Goal: Task Accomplishment & Management: Use online tool/utility

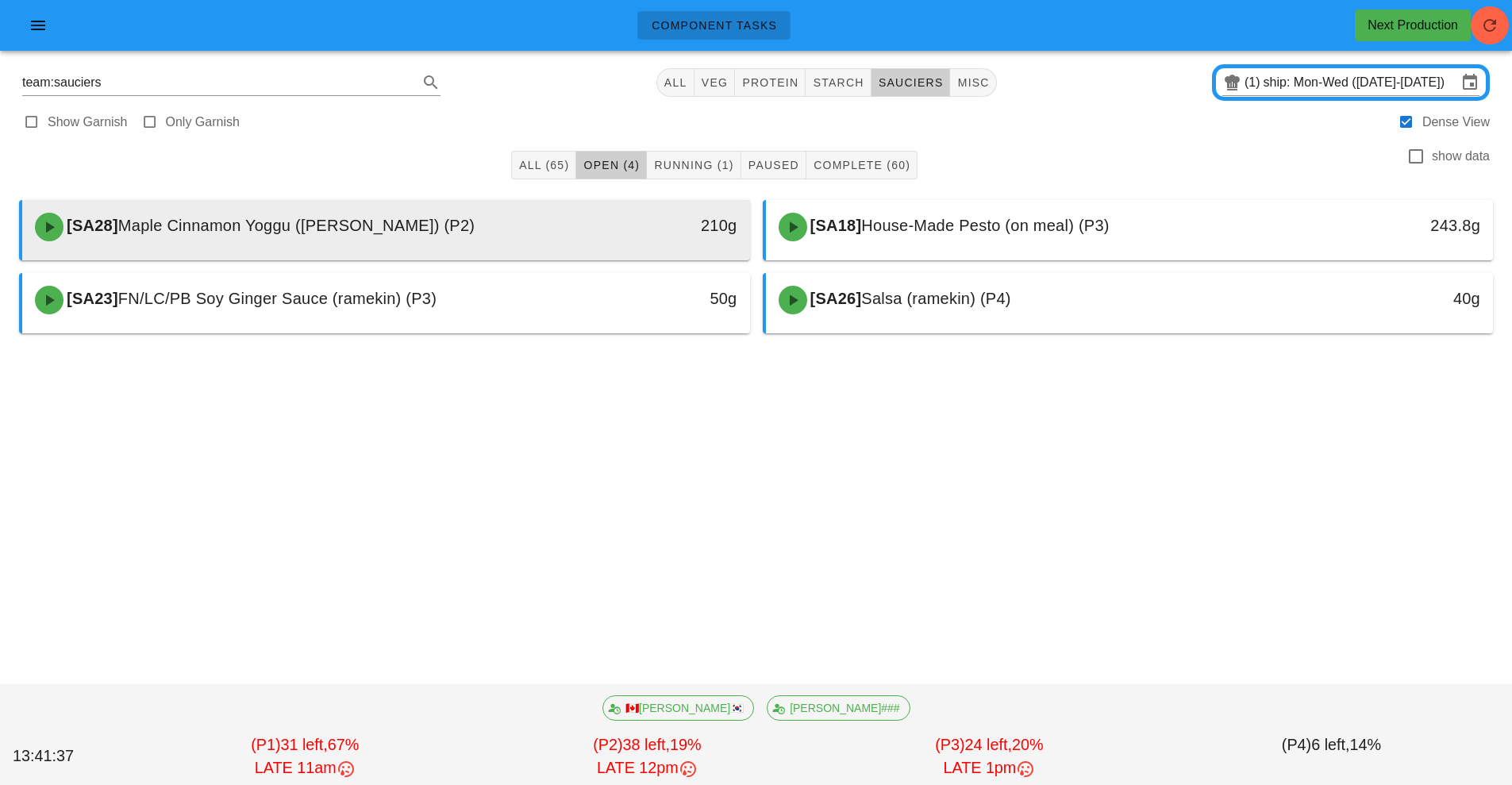
click at [515, 232] on div "[SA28] Maple Cinnamon Yoggu ([PERSON_NAME]) (P2)" at bounding box center [296, 227] width 541 height 48
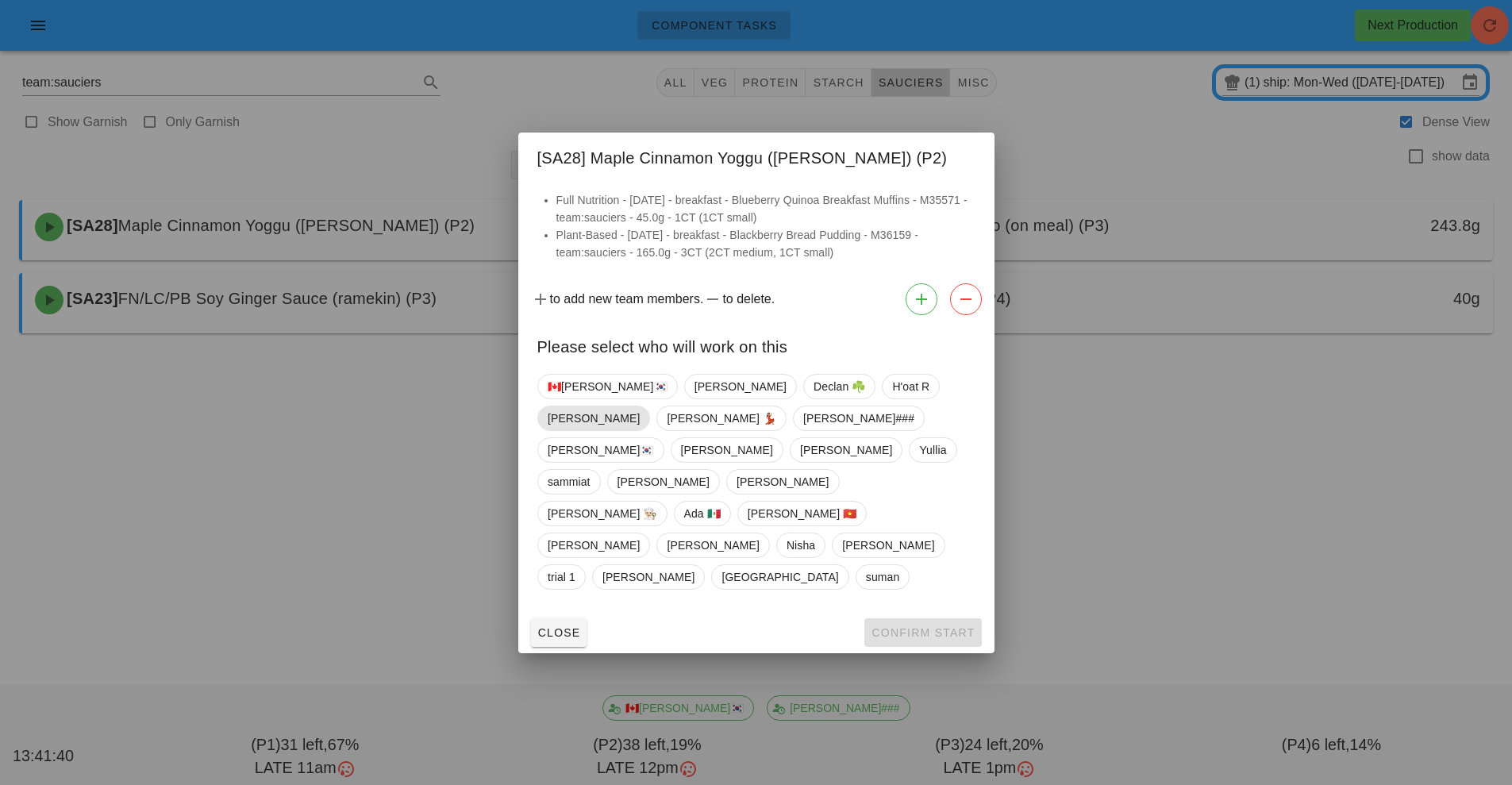
click at [640, 430] on span "[PERSON_NAME]" at bounding box center [594, 418] width 92 height 24
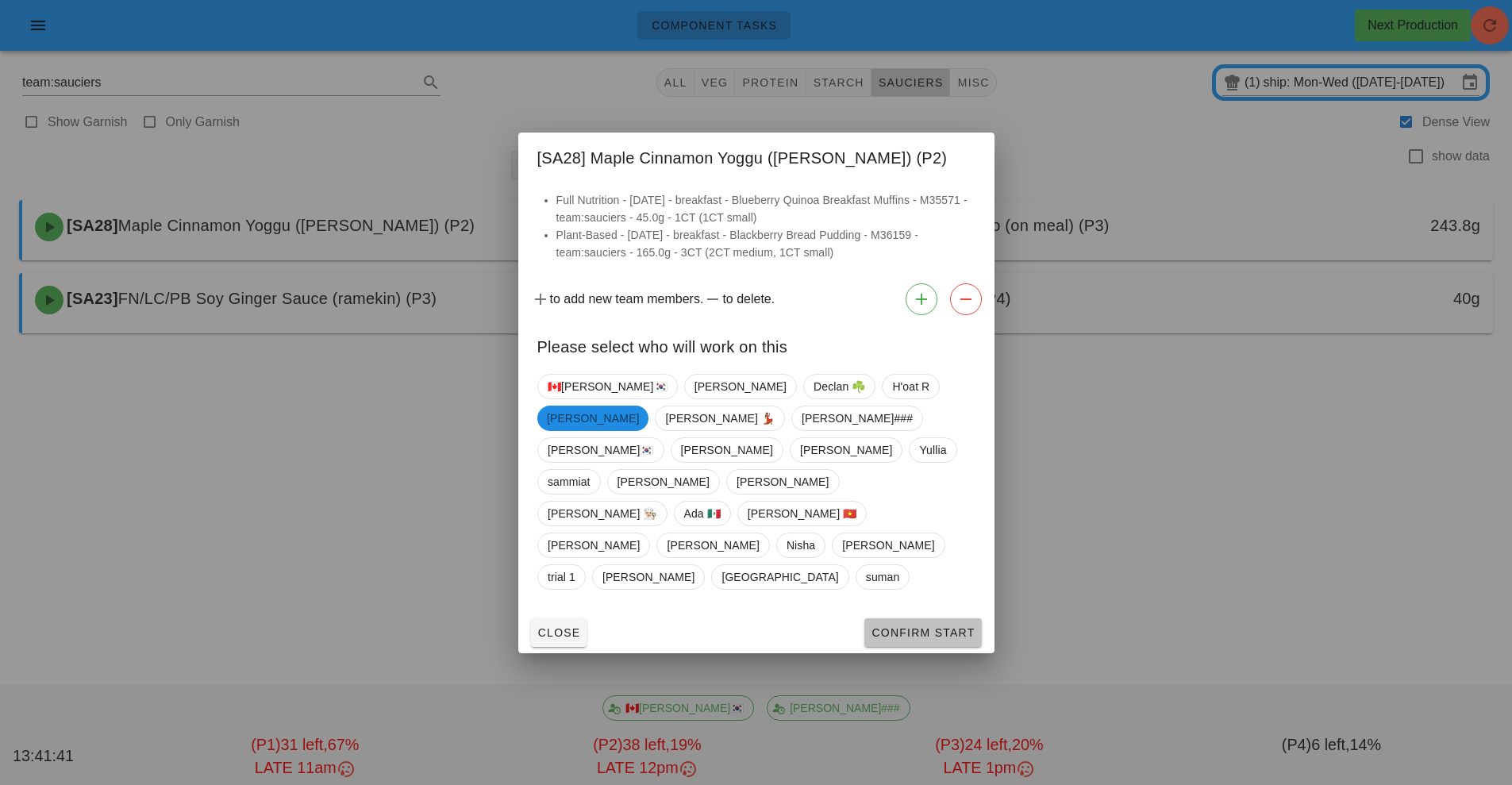
click at [926, 626] on span "Confirm Start" at bounding box center [922, 632] width 104 height 12
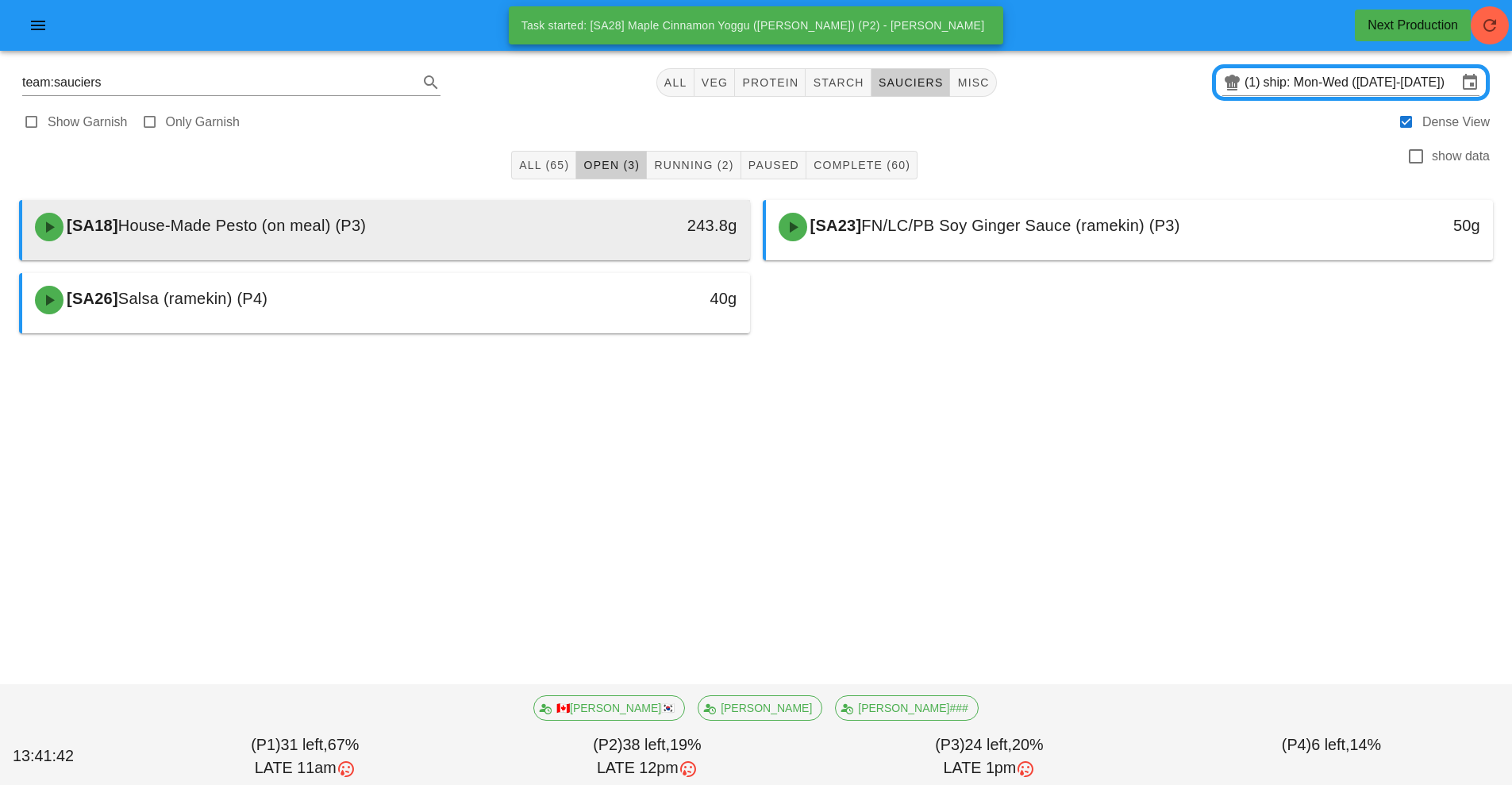
click at [498, 233] on div "[SA18] House-Made Pesto (on meal) (P3)" at bounding box center [296, 227] width 541 height 48
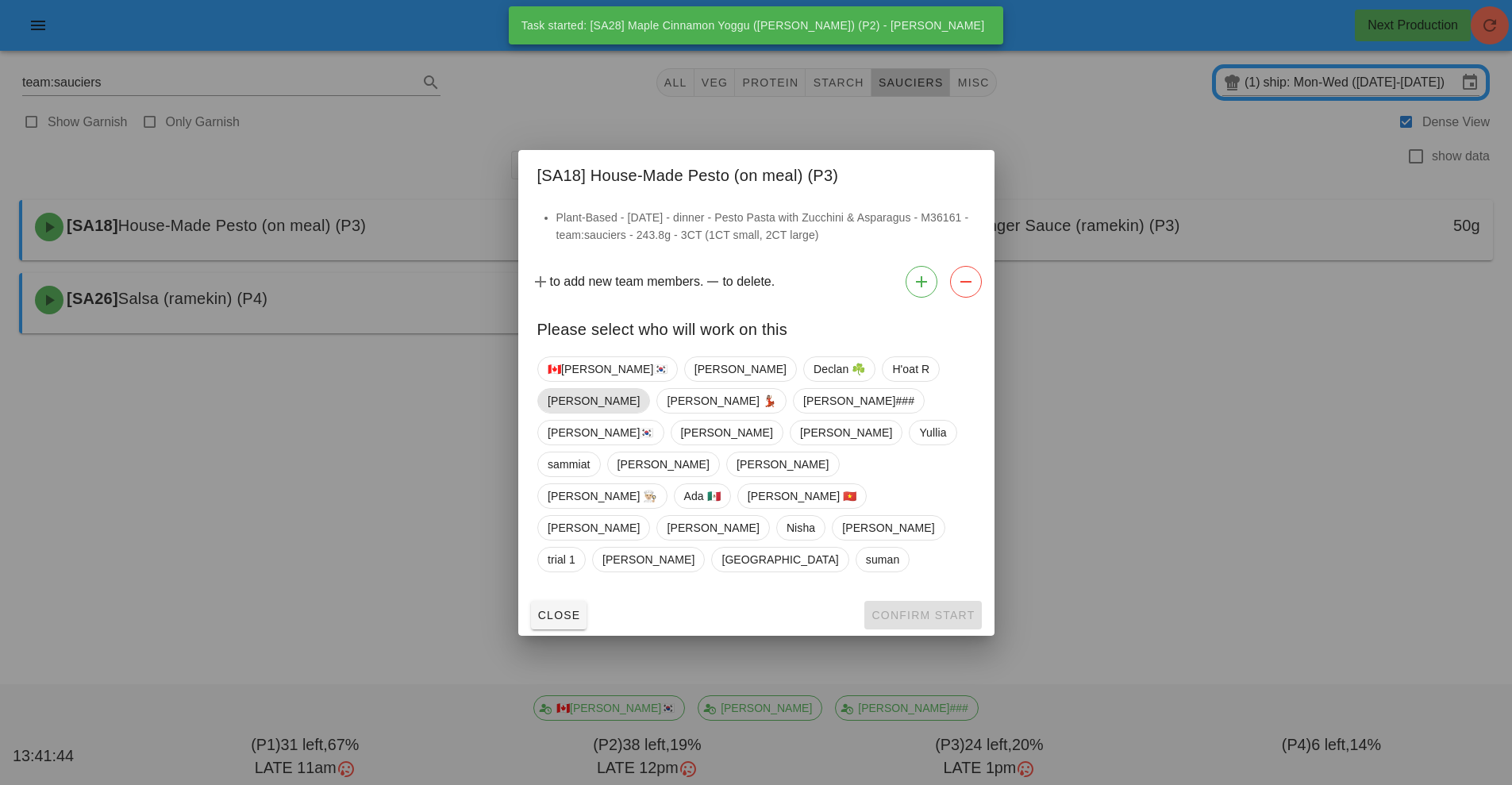
click at [640, 413] on span "[PERSON_NAME]" at bounding box center [594, 401] width 92 height 24
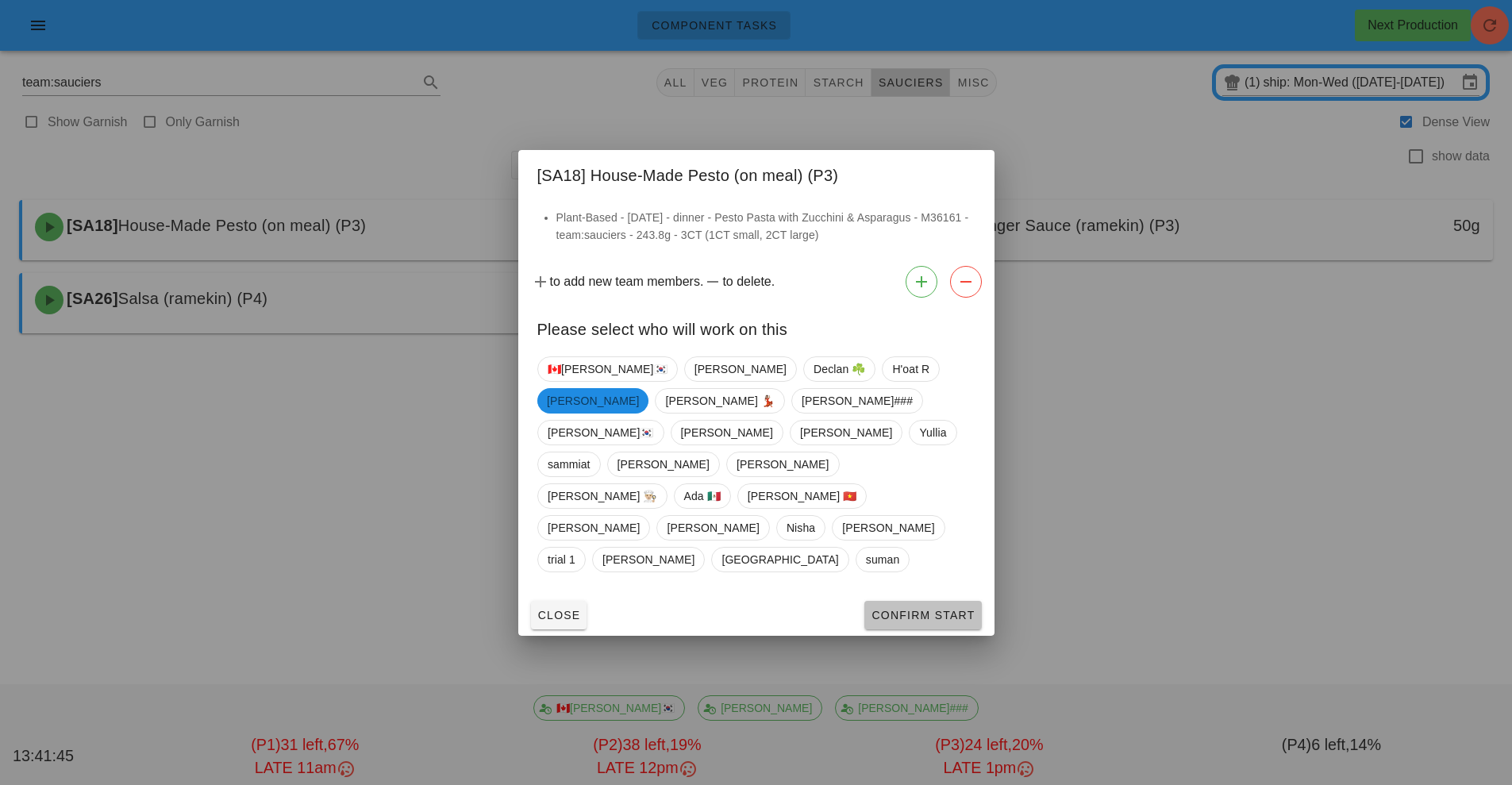
click at [913, 609] on span "Confirm Start" at bounding box center [922, 616] width 104 height 12
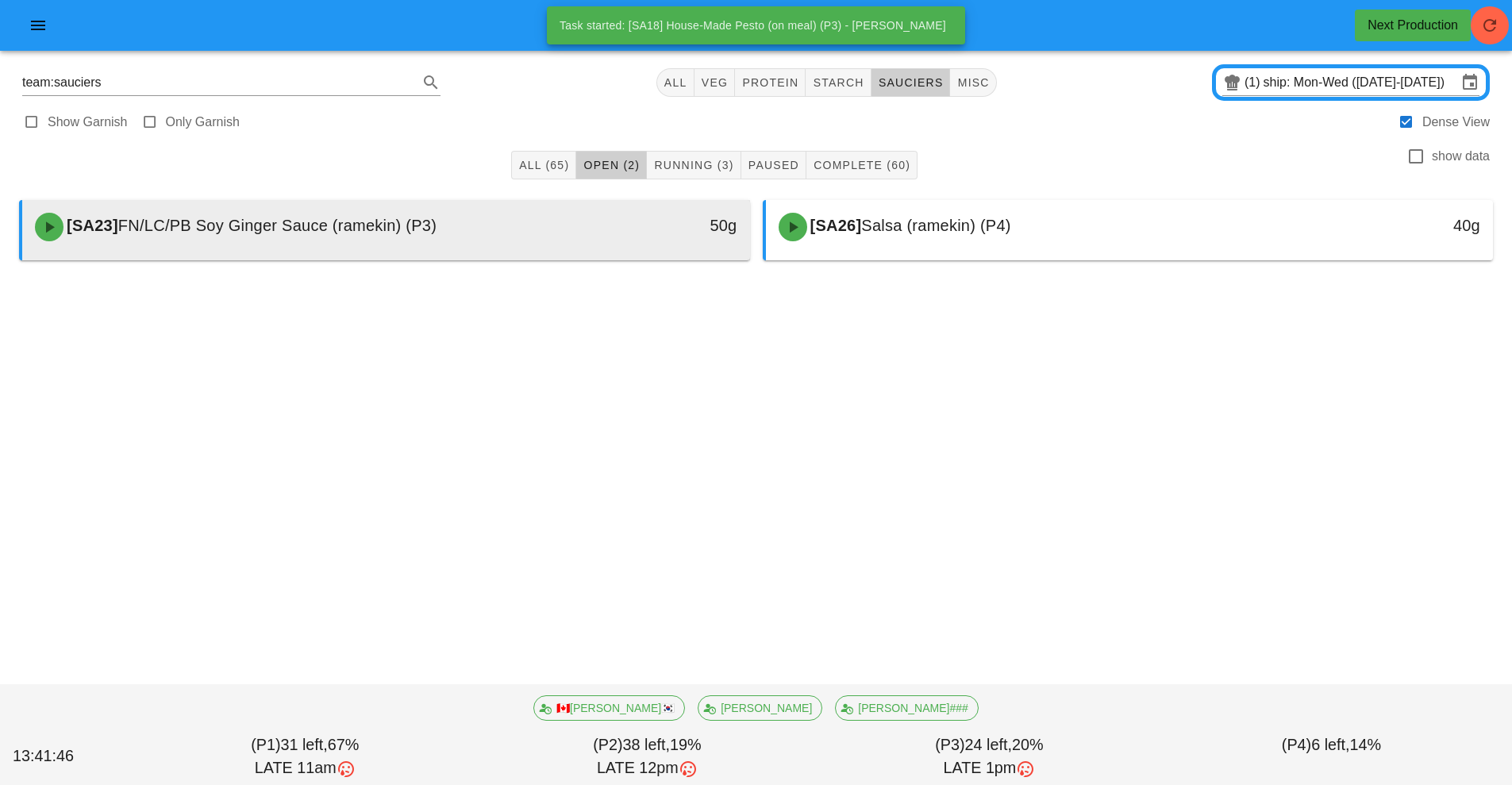
click at [562, 239] on div "[SA23] FN/LC/PB Soy Ginger Sauce (ramekin) (P3)" at bounding box center [296, 227] width 541 height 48
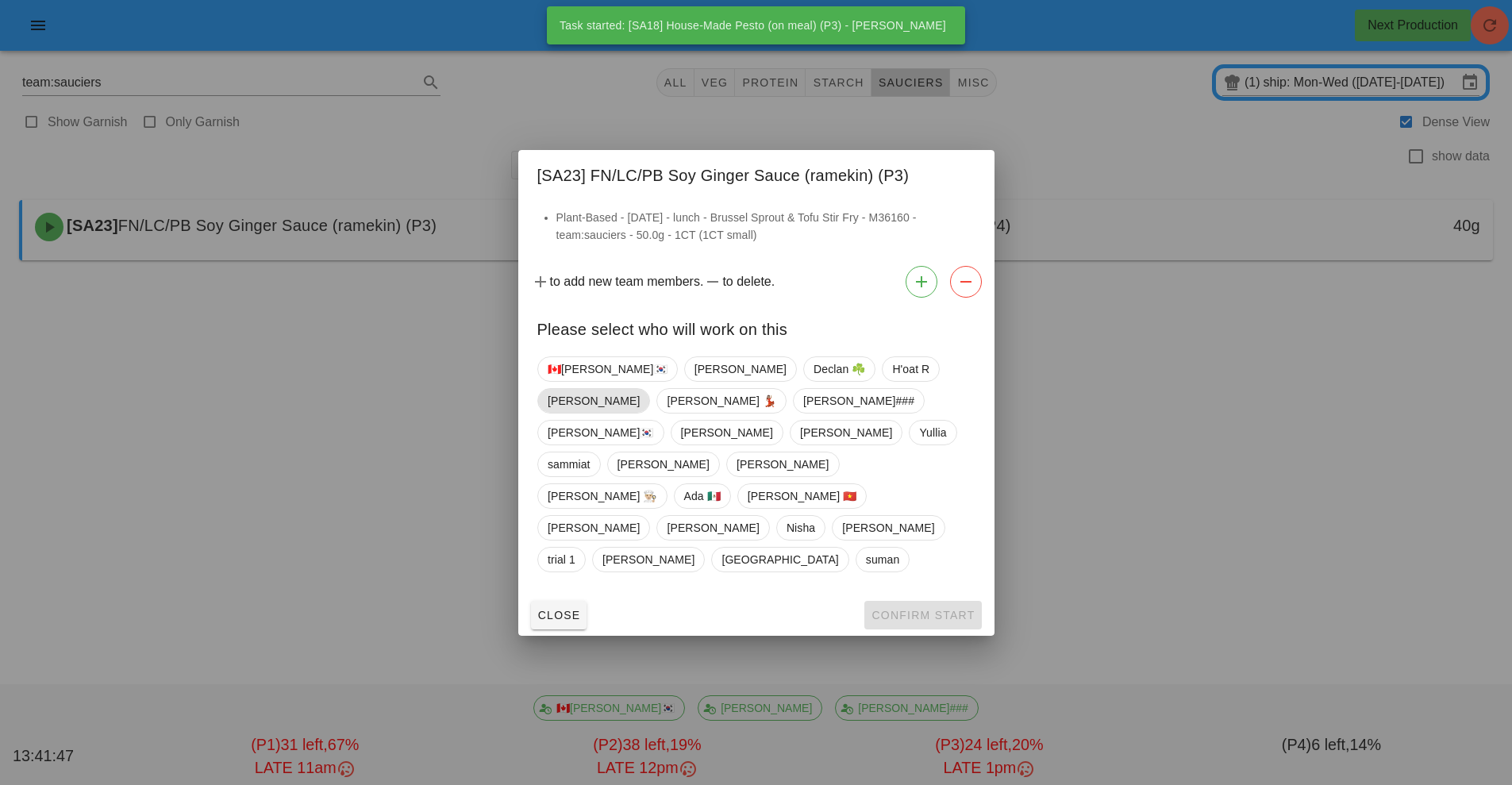
click at [640, 413] on span "[PERSON_NAME]" at bounding box center [594, 401] width 92 height 24
click at [901, 609] on span "Confirm Start" at bounding box center [922, 616] width 104 height 12
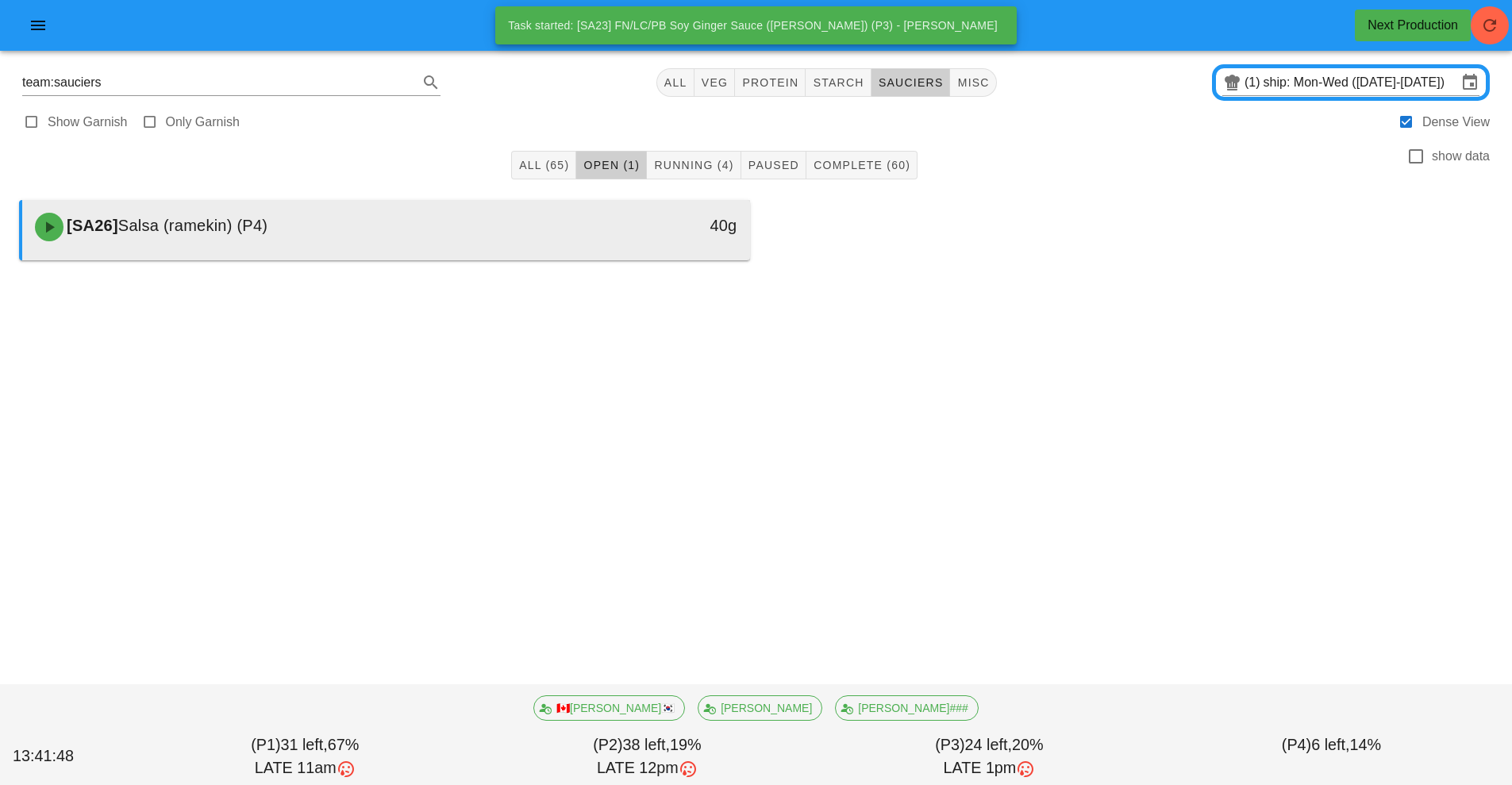
click at [528, 236] on div "[SA26] Salsa (ramekin) (P4)" at bounding box center [296, 227] width 541 height 48
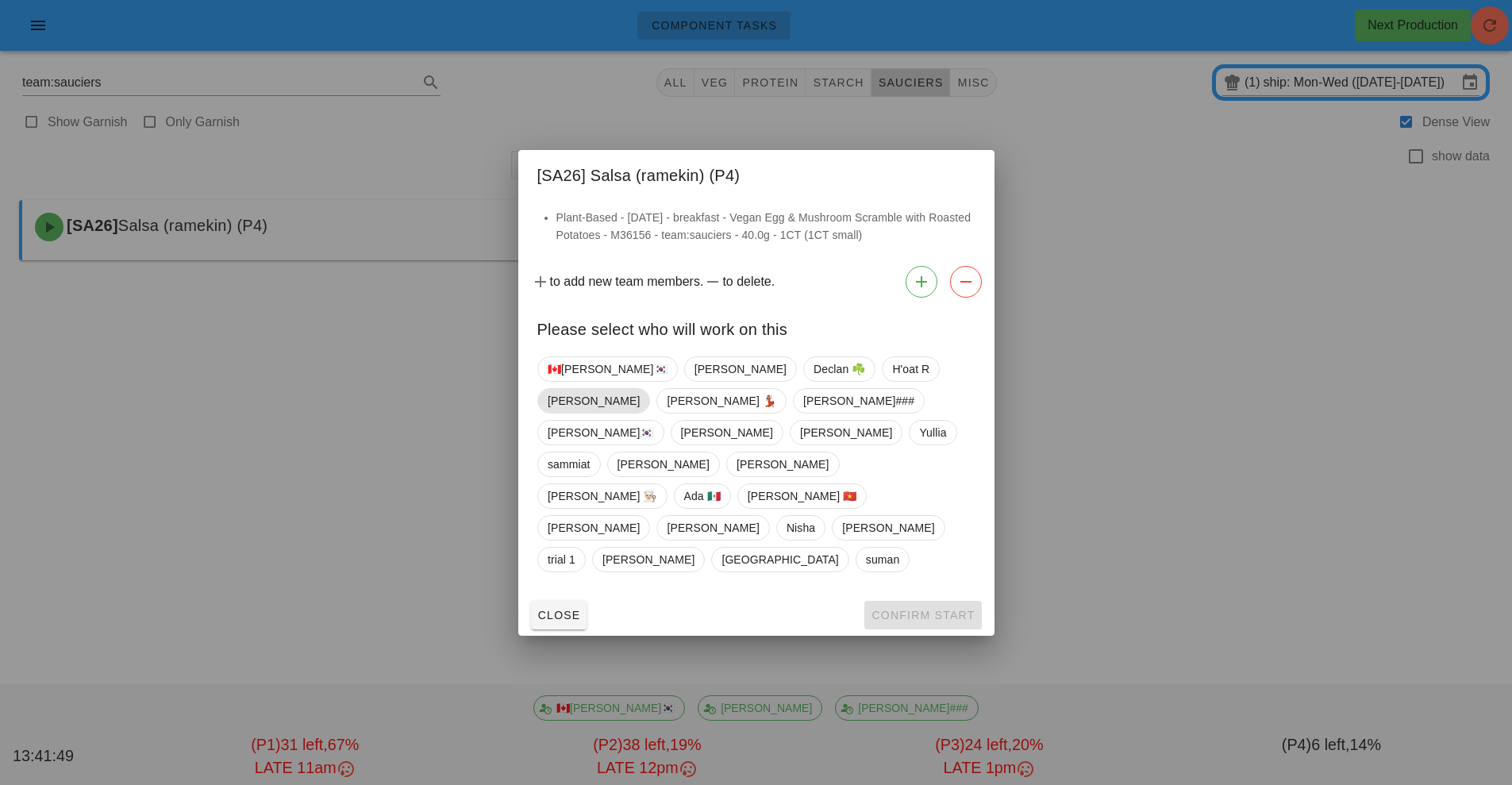
click at [640, 413] on span "[PERSON_NAME]" at bounding box center [594, 401] width 92 height 24
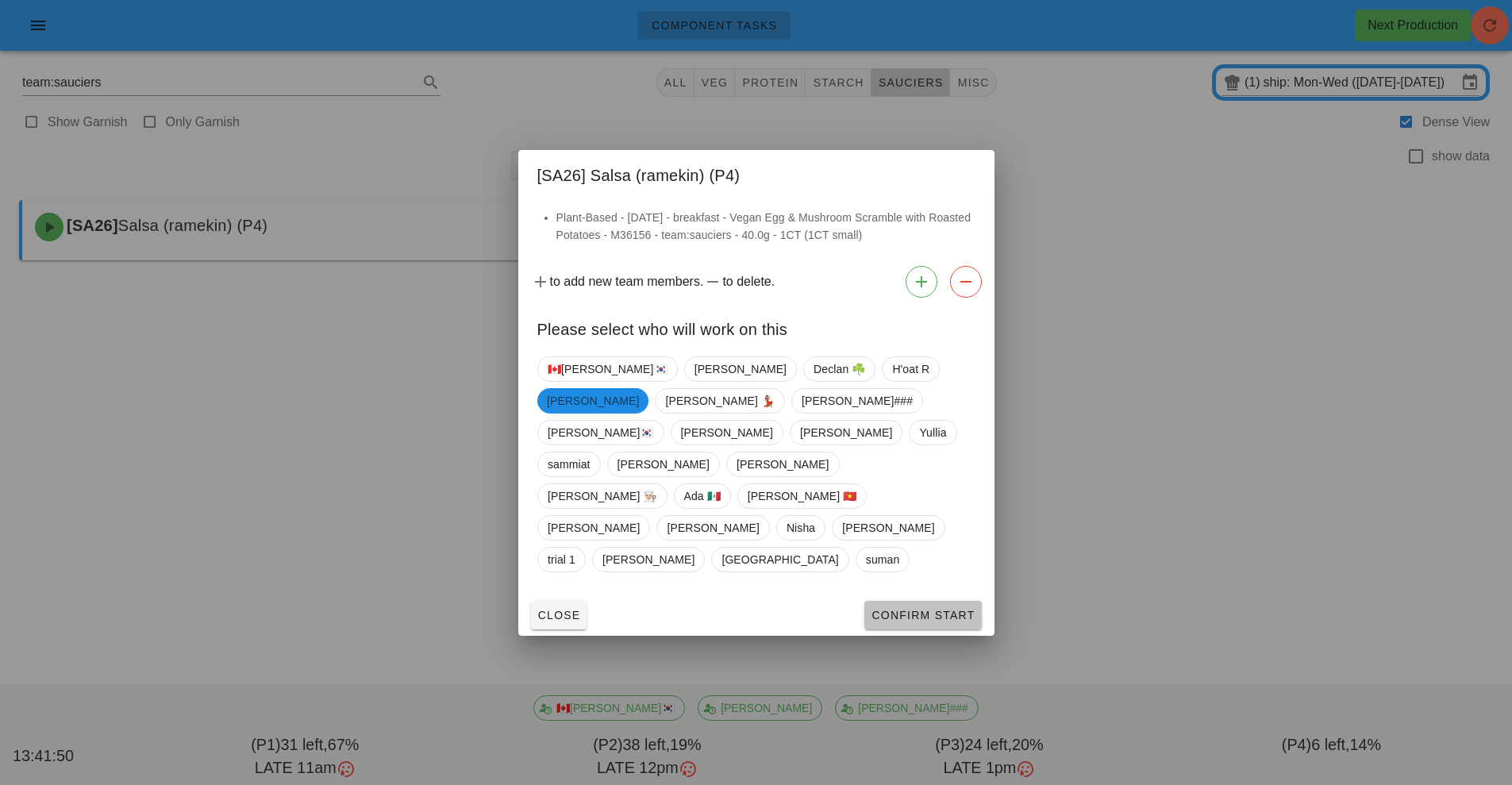
click at [913, 609] on span "Confirm Start" at bounding box center [922, 616] width 104 height 12
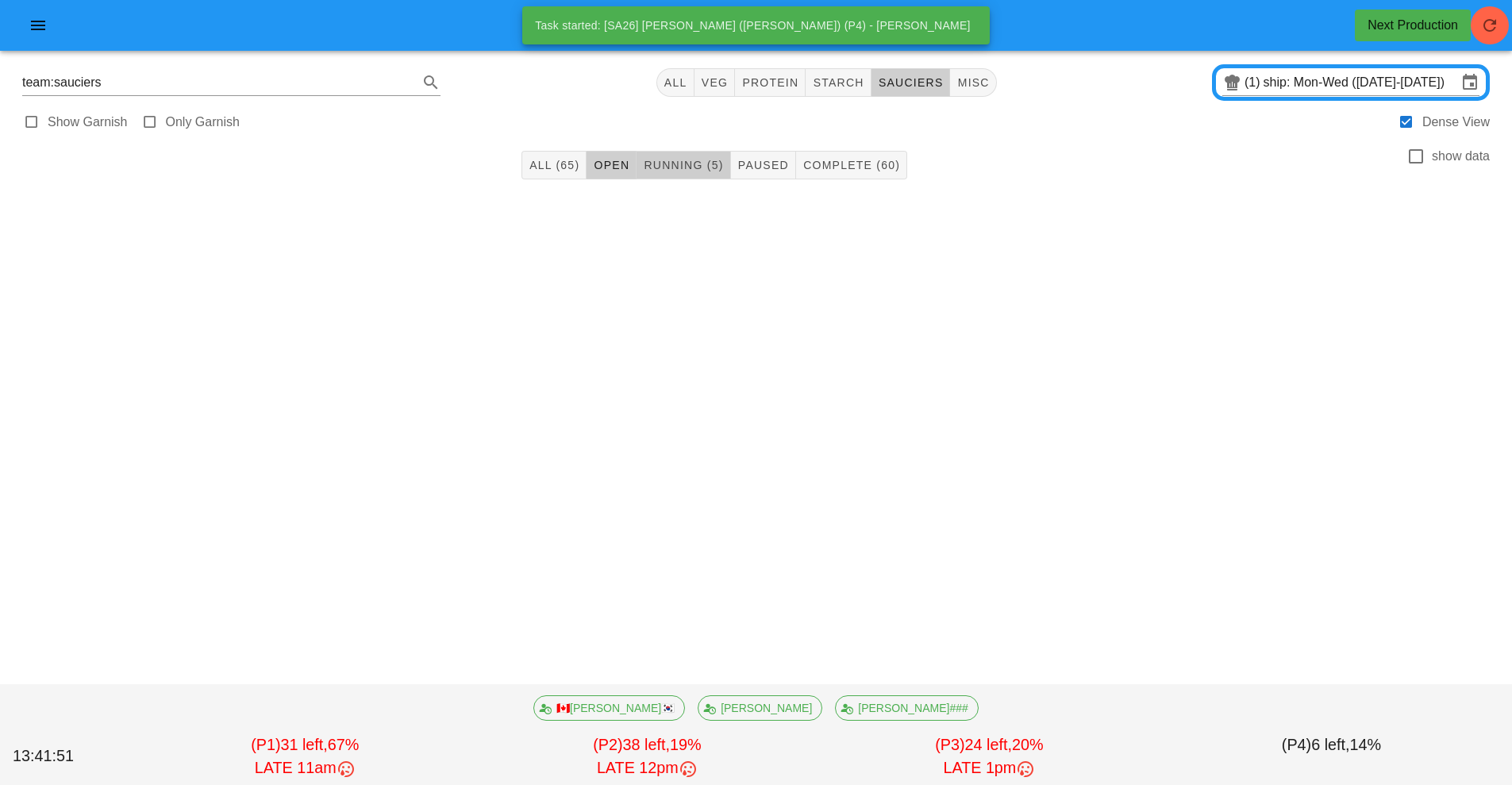
click at [683, 168] on span "Running (5)" at bounding box center [683, 165] width 80 height 12
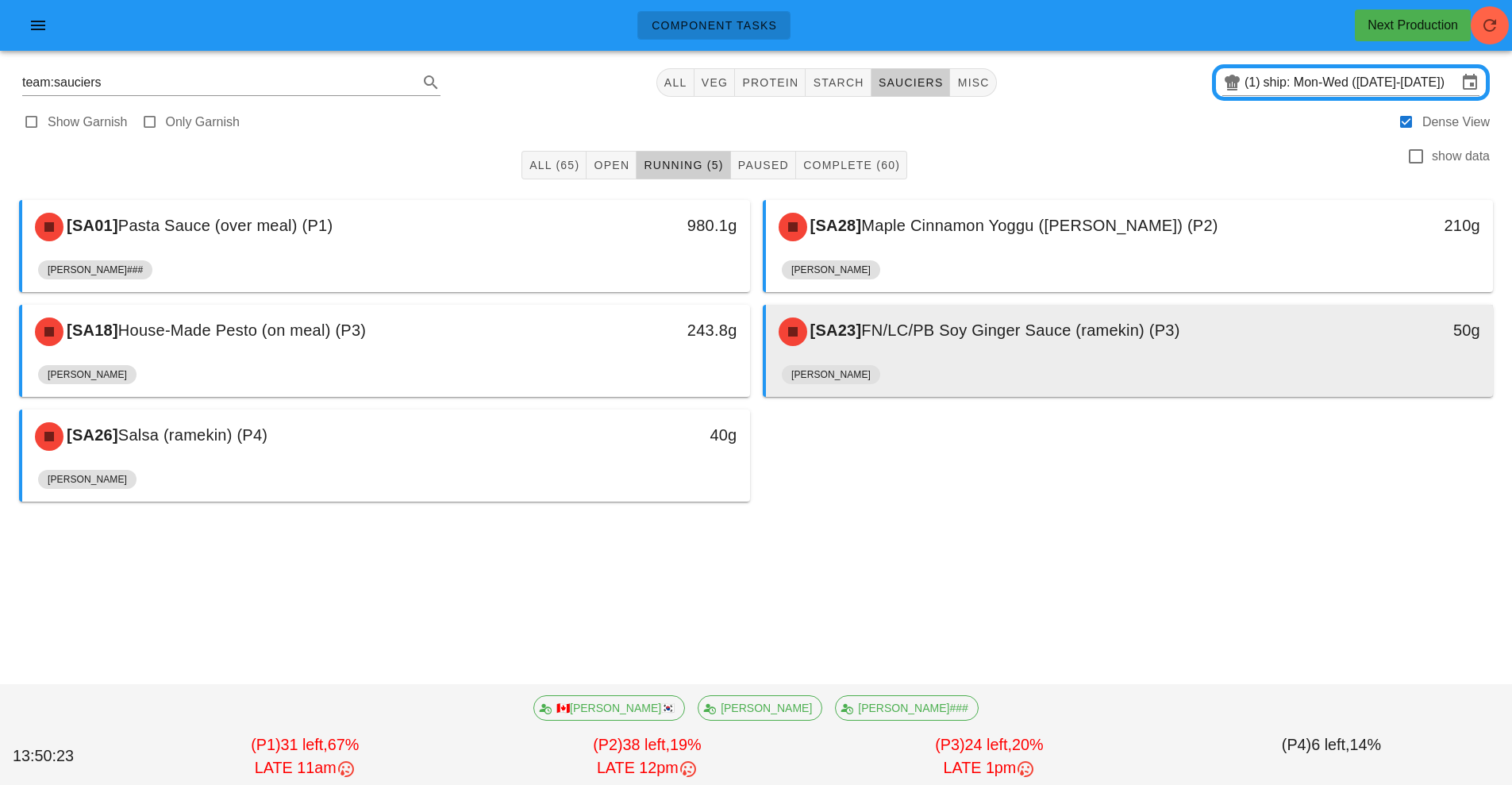
click at [1000, 355] on div "[SA23] FN/LC/PB Soy Ginger Sauce (ramekin) (P3)" at bounding box center [1039, 332] width 541 height 48
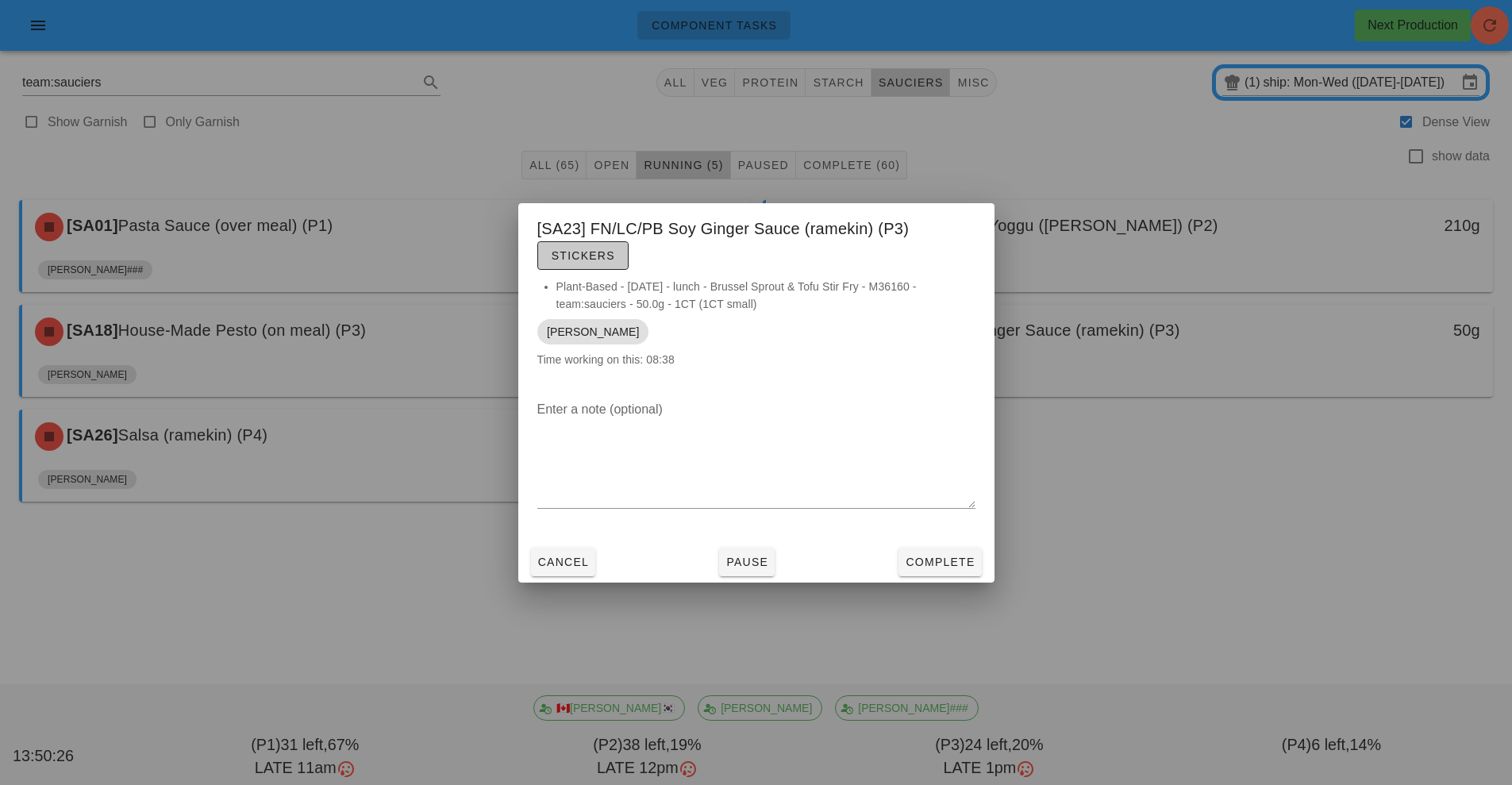
click at [571, 262] on span "Stickers" at bounding box center [583, 255] width 65 height 12
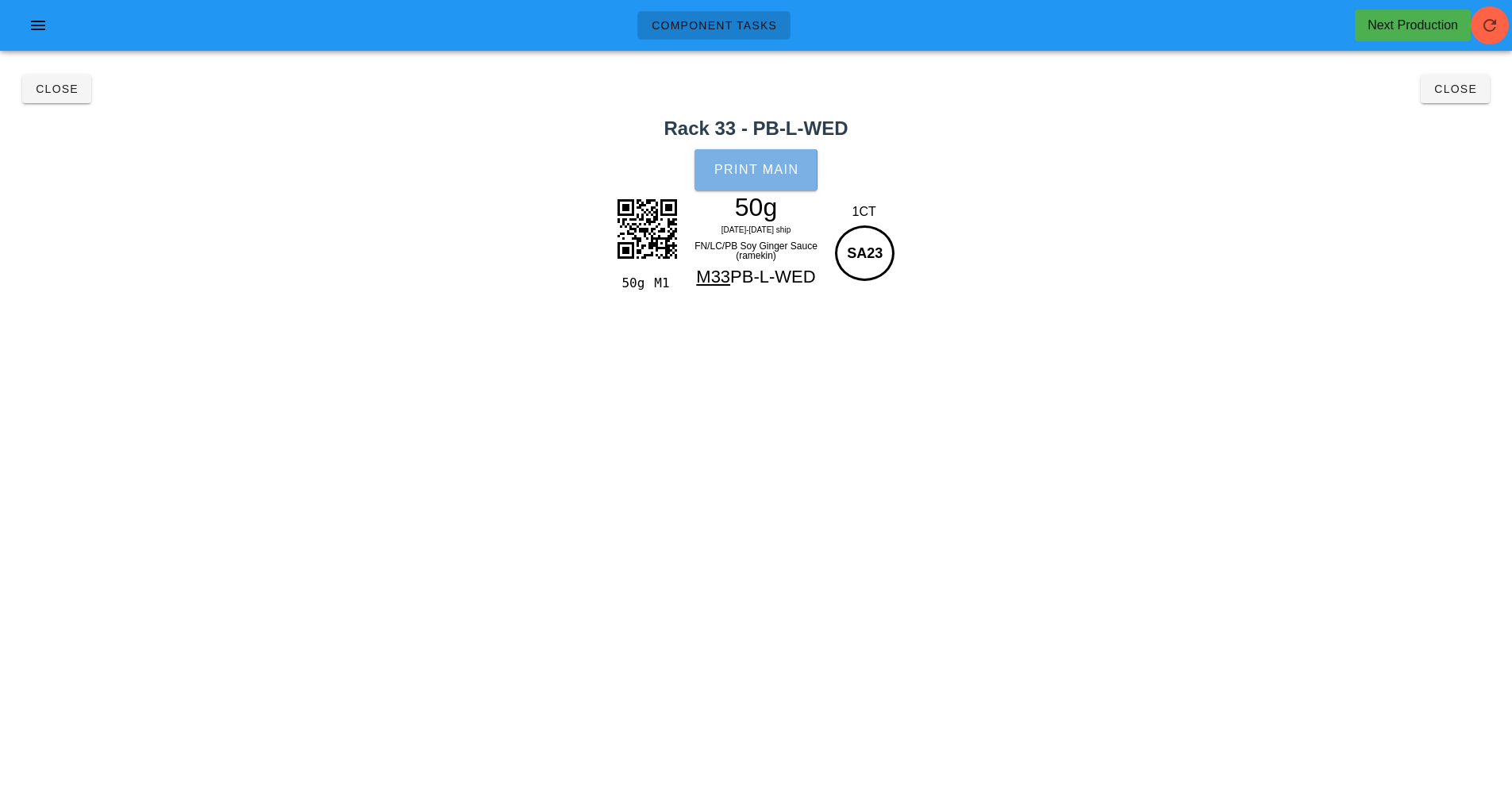
click at [755, 171] on span "Print Main" at bounding box center [756, 170] width 86 height 14
click at [61, 87] on span "Close" at bounding box center [56, 89] width 43 height 12
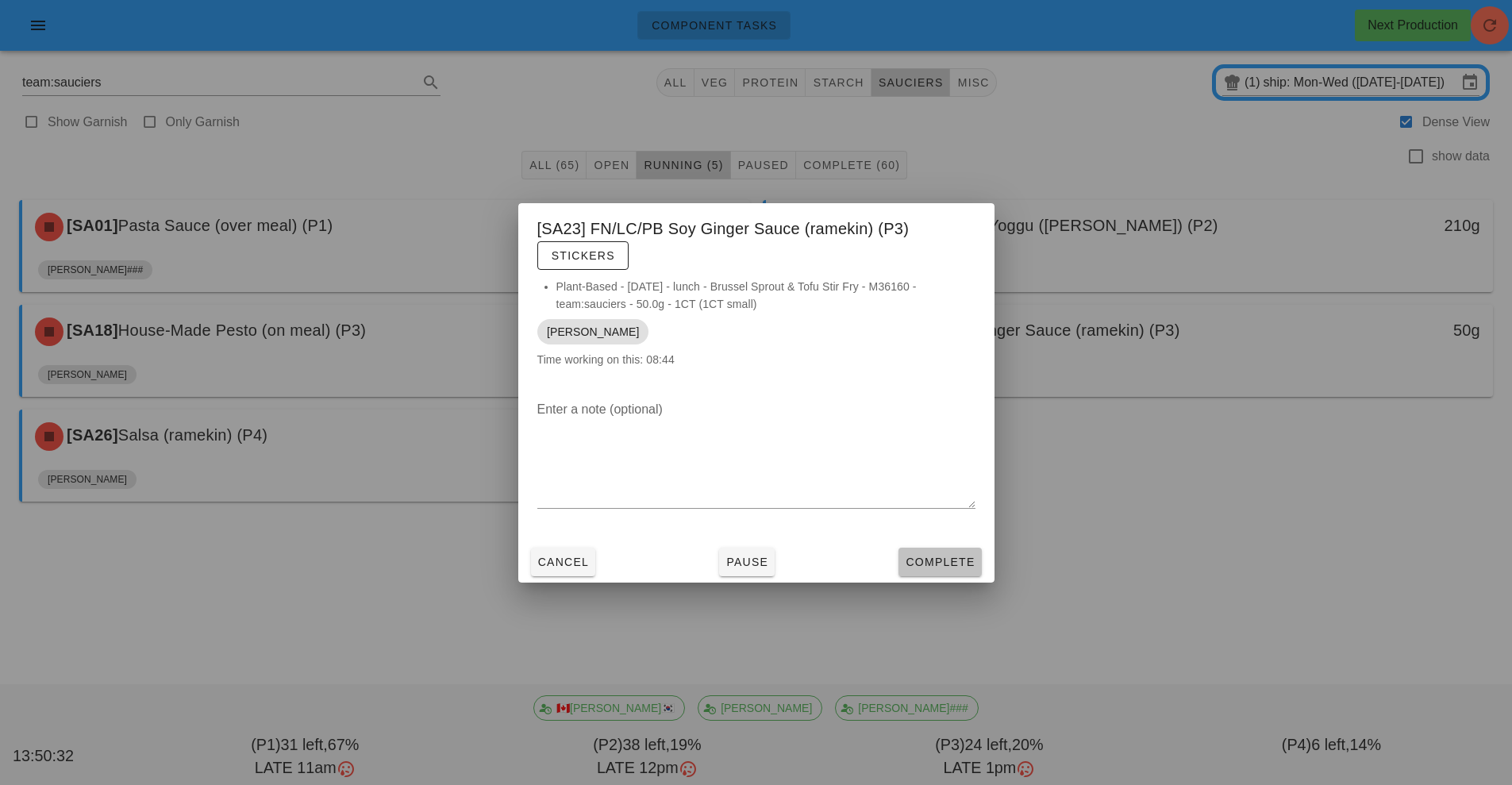
click at [942, 562] on span "Complete" at bounding box center [940, 562] width 70 height 12
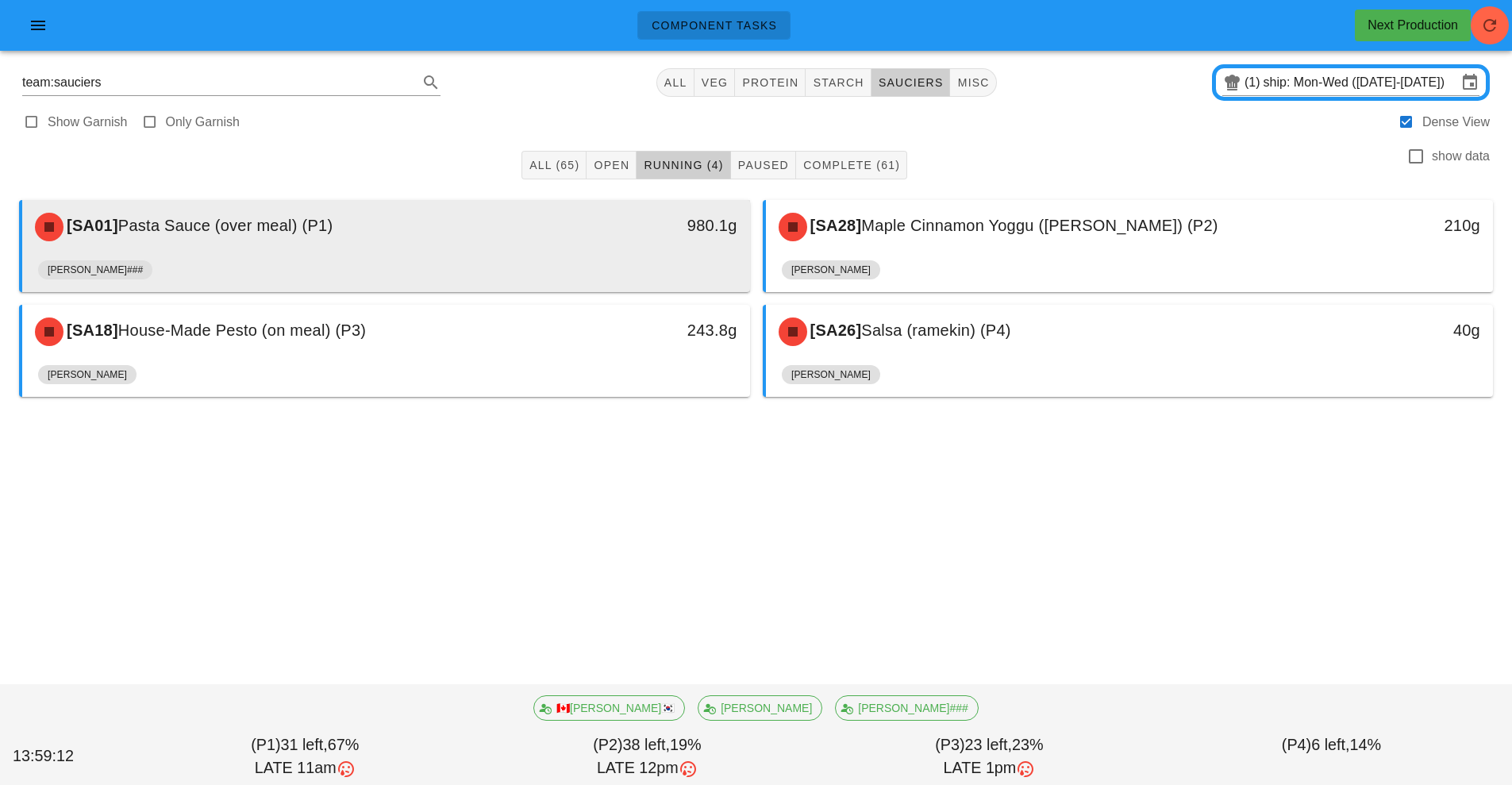
click at [510, 236] on div "[SA01] Pasta Sauce (over meal) (P1)" at bounding box center [296, 227] width 541 height 48
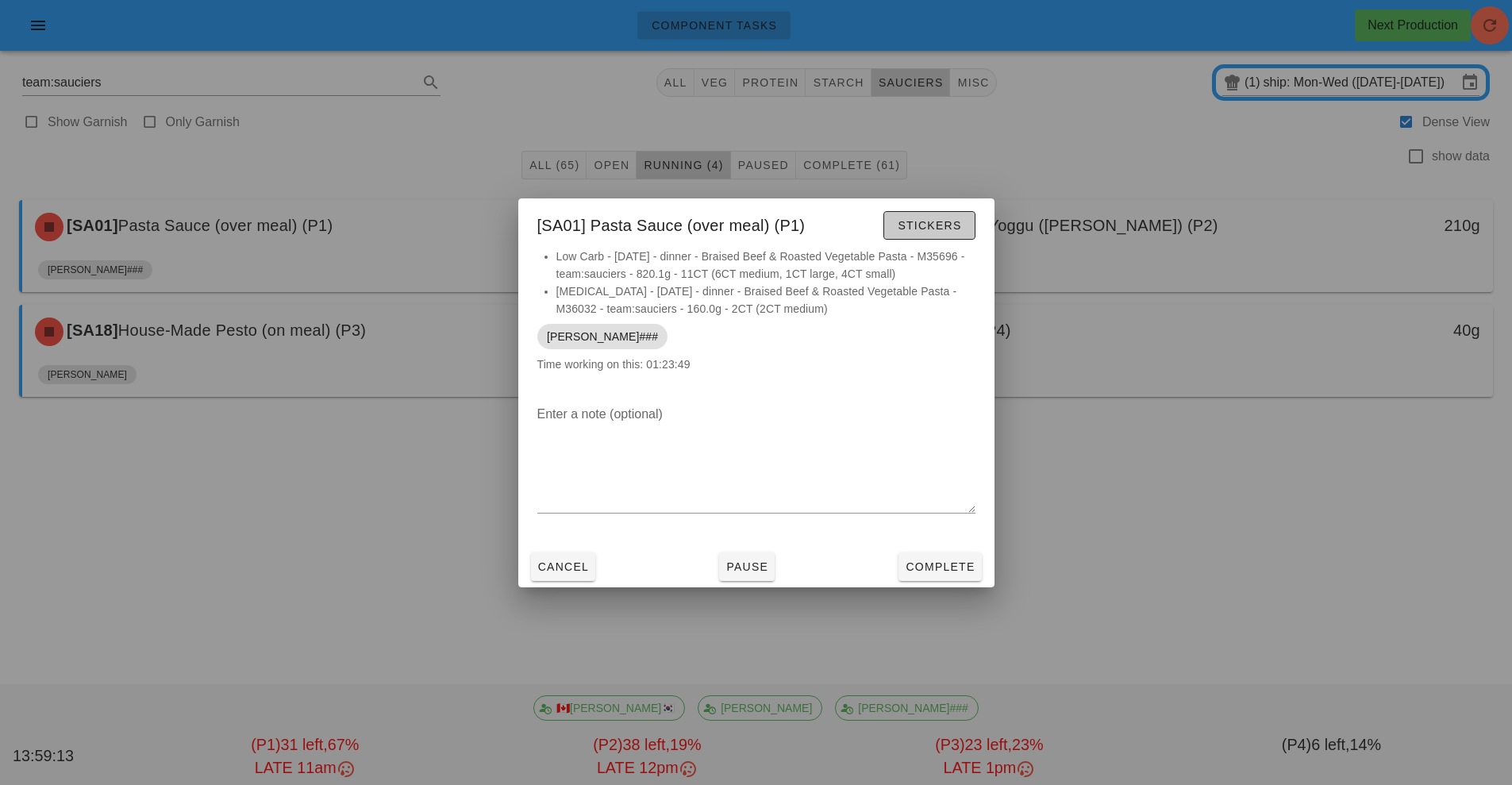
click at [945, 225] on span "Stickers" at bounding box center [929, 225] width 65 height 12
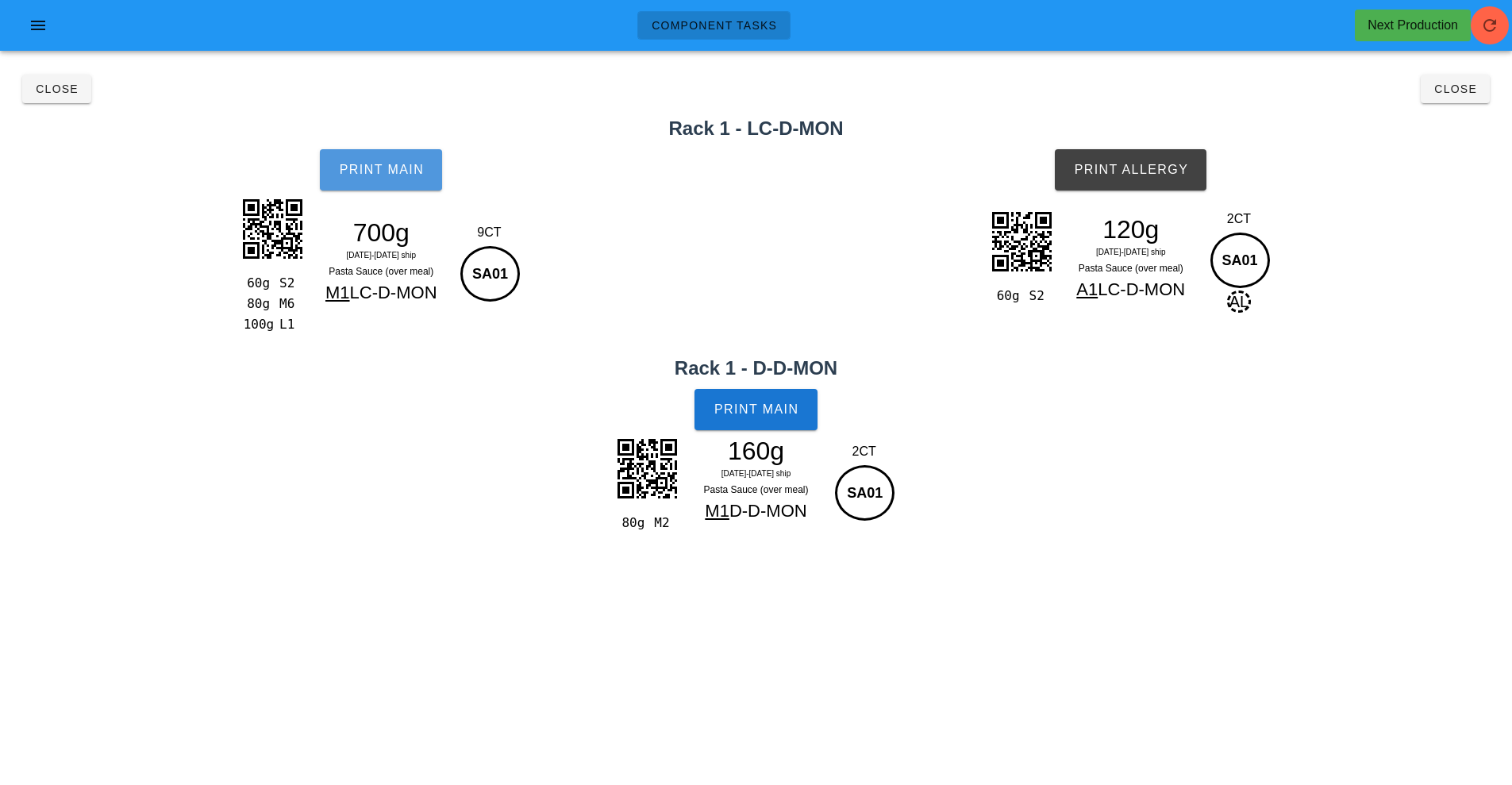
click at [370, 184] on button "Print Main" at bounding box center [381, 169] width 122 height 42
click at [760, 415] on span "Print Main" at bounding box center [756, 410] width 86 height 14
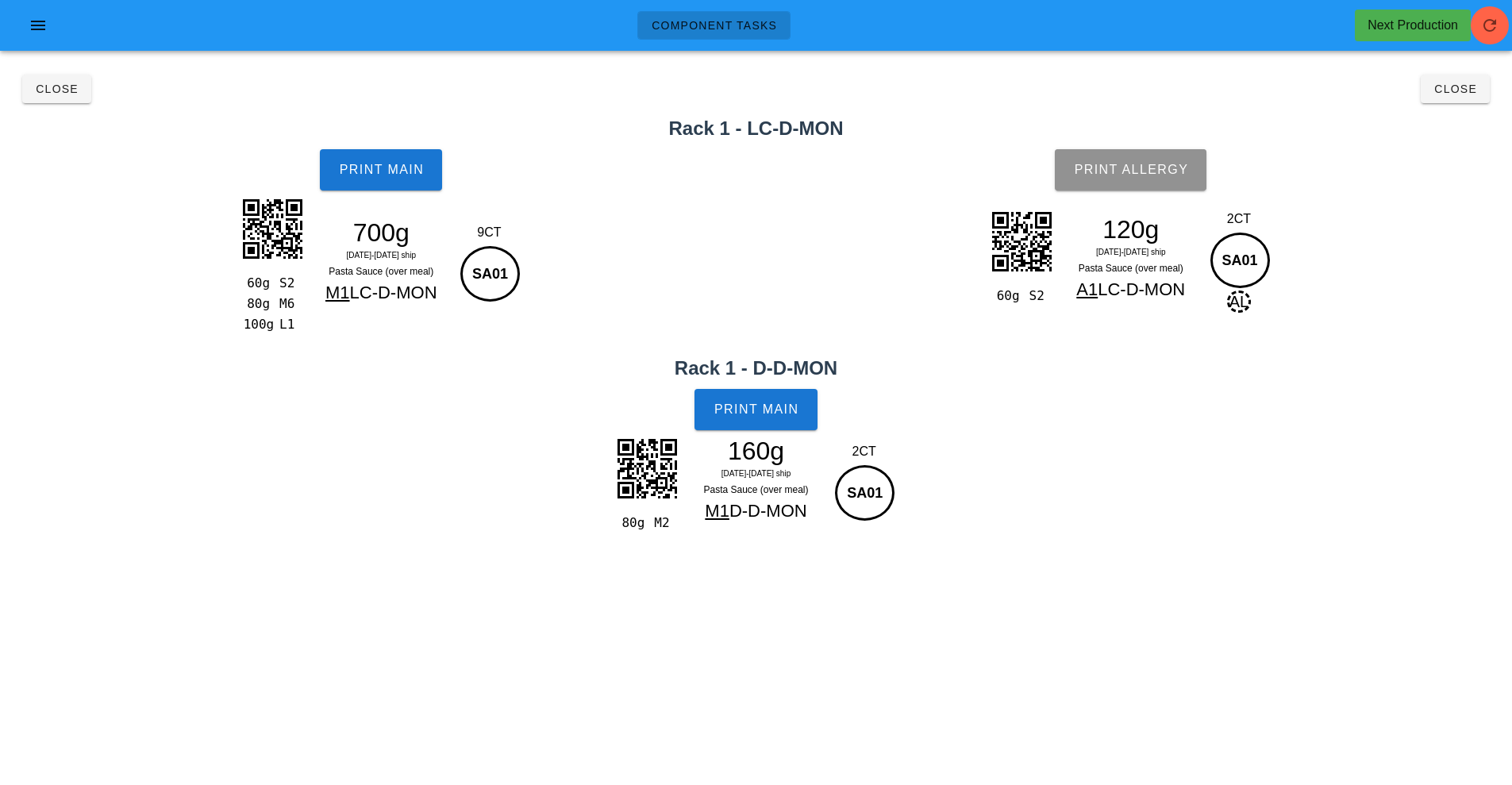
click at [1158, 168] on span "Print Allergy" at bounding box center [1131, 170] width 115 height 14
click at [53, 90] on span "Close" at bounding box center [56, 89] width 43 height 12
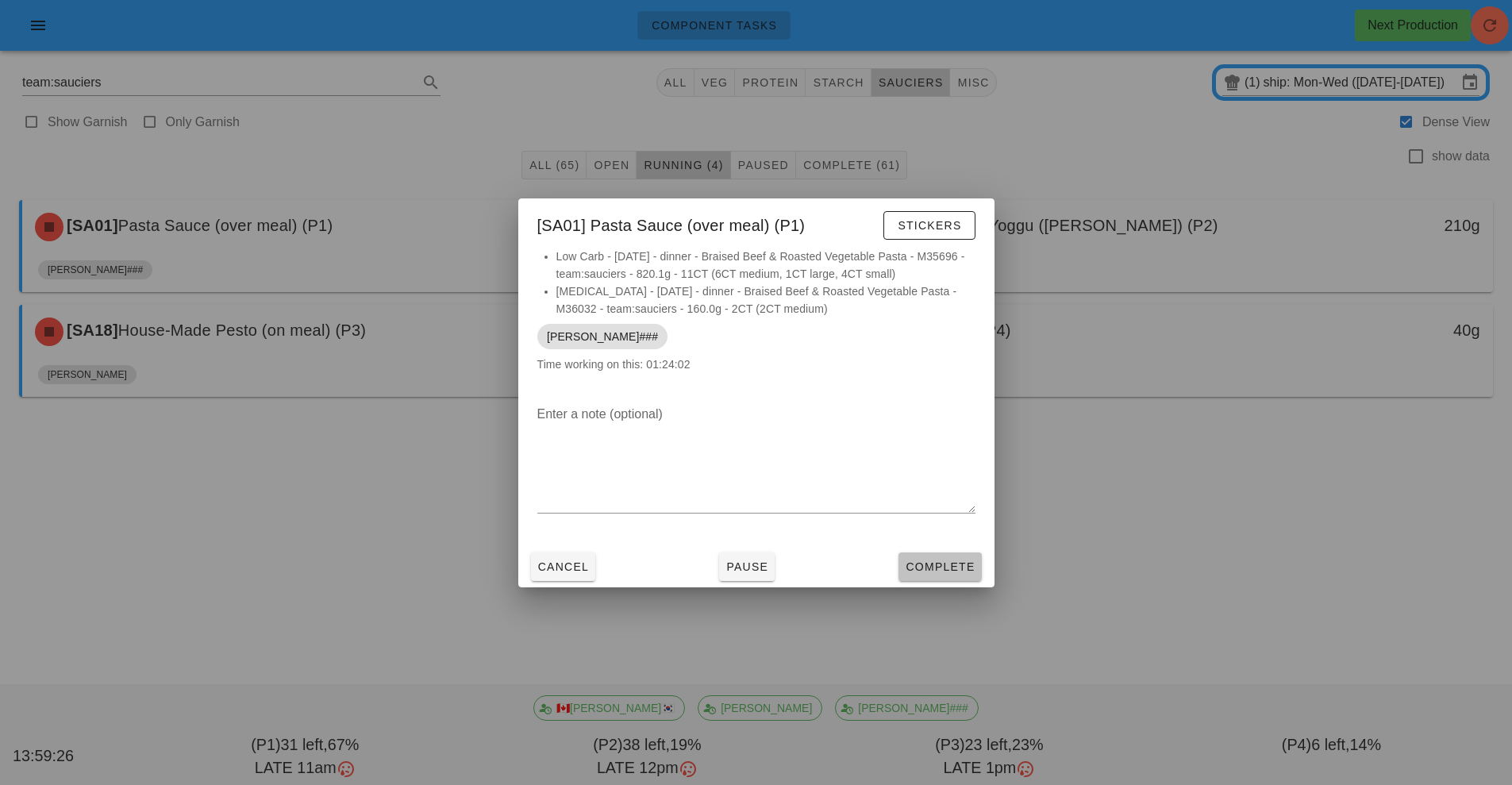
click at [942, 557] on button "Complete" at bounding box center [939, 567] width 82 height 28
